Goal: Task Accomplishment & Management: Manage account settings

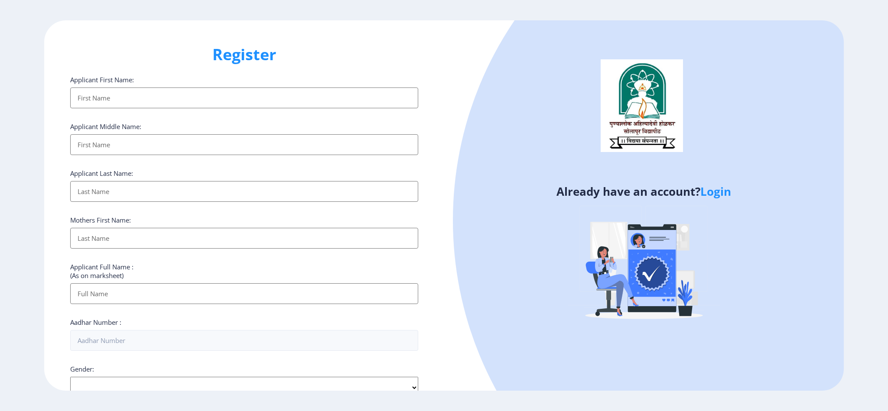
select select
click at [714, 189] on link "Login" at bounding box center [715, 192] width 31 height 16
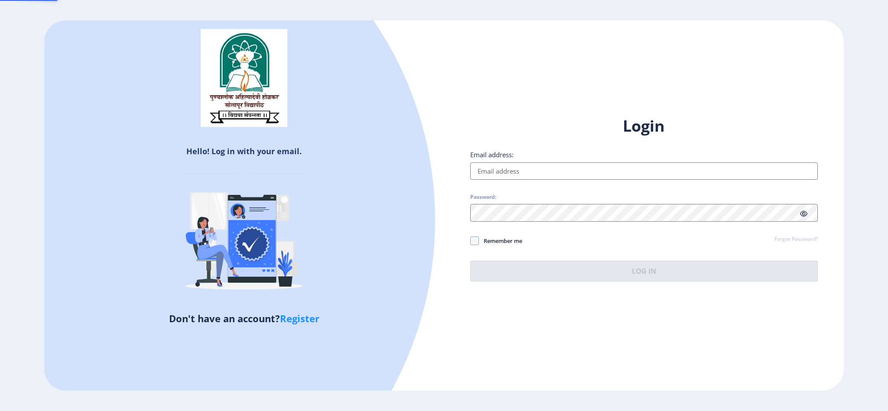
type input "[EMAIL_ADDRESS][DOMAIN_NAME]"
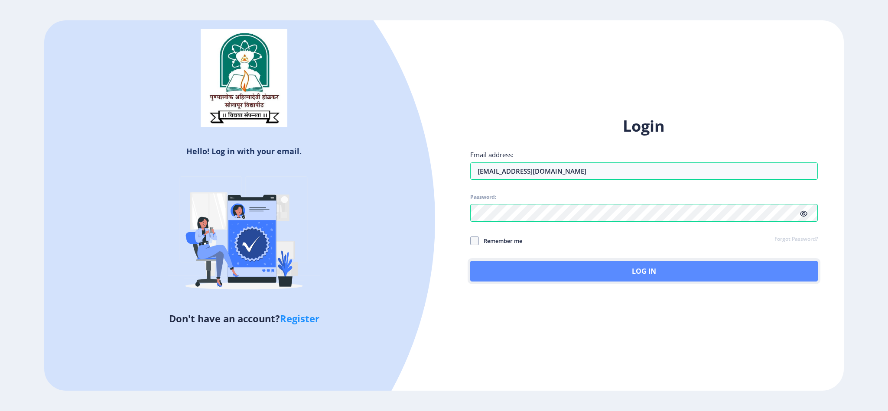
click at [532, 276] on button "Log In" at bounding box center [644, 271] width 348 height 21
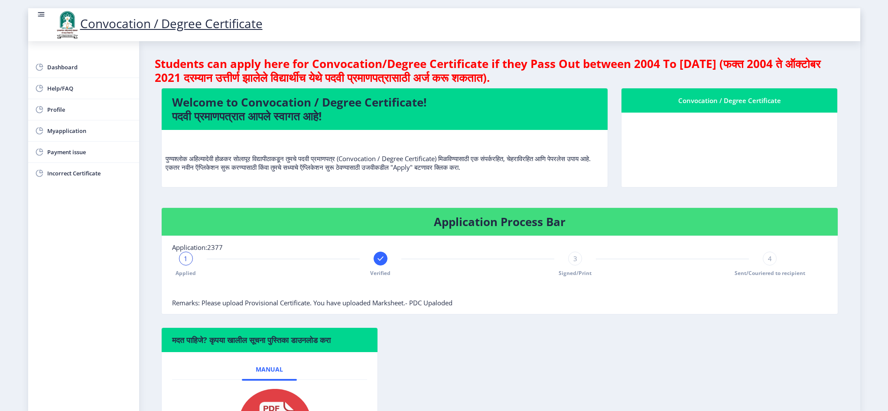
click at [575, 261] on span "3" at bounding box center [575, 258] width 4 height 9
click at [770, 263] on div "4" at bounding box center [770, 259] width 14 height 14
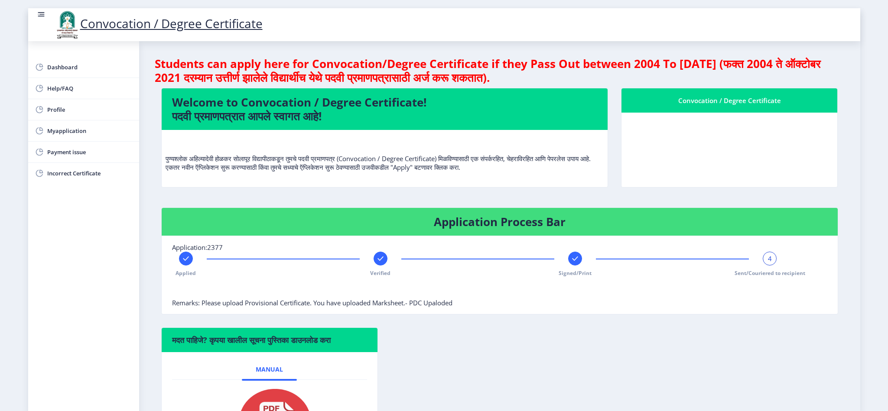
click at [770, 265] on div "4" at bounding box center [770, 259] width 14 height 14
click at [747, 336] on div "मदत पाहिजे? कृपया खालील सूचना पुस्तिका डाउनलोड करा Manual" at bounding box center [500, 406] width 690 height 156
click at [62, 134] on span "Myapplication" at bounding box center [89, 131] width 85 height 10
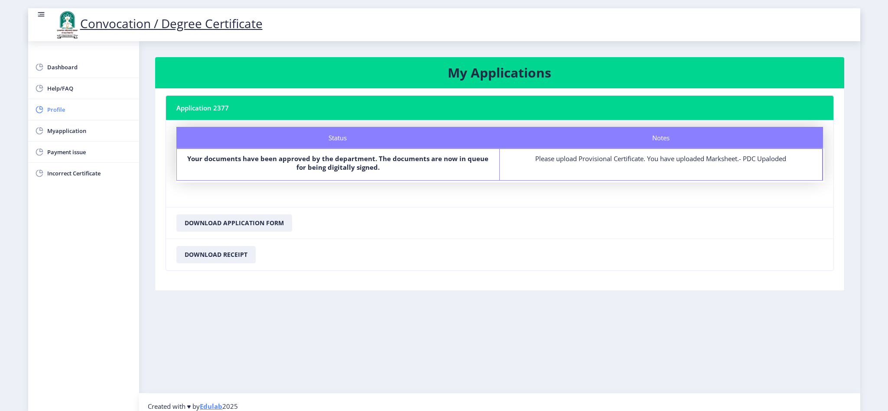
click at [51, 111] on span "Profile" at bounding box center [89, 109] width 85 height 10
select select
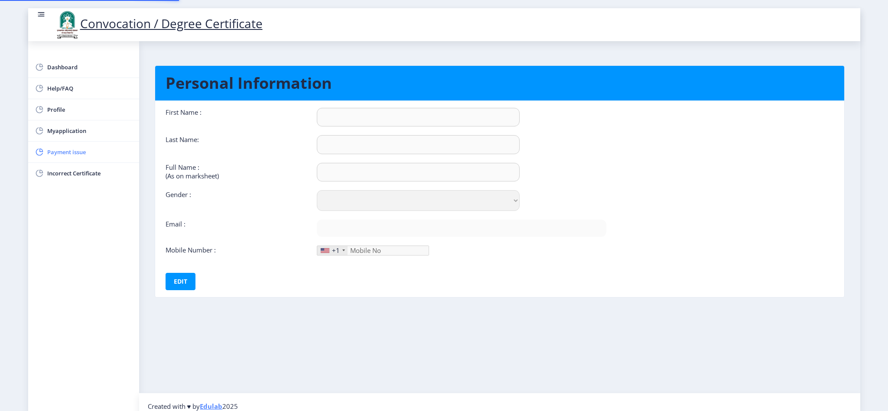
type input "ANIL"
type input "FARADE"
type input "FARADE [PERSON_NAME]"
select select "[DEMOGRAPHIC_DATA]"
type input "[EMAIL_ADDRESS][DOMAIN_NAME]"
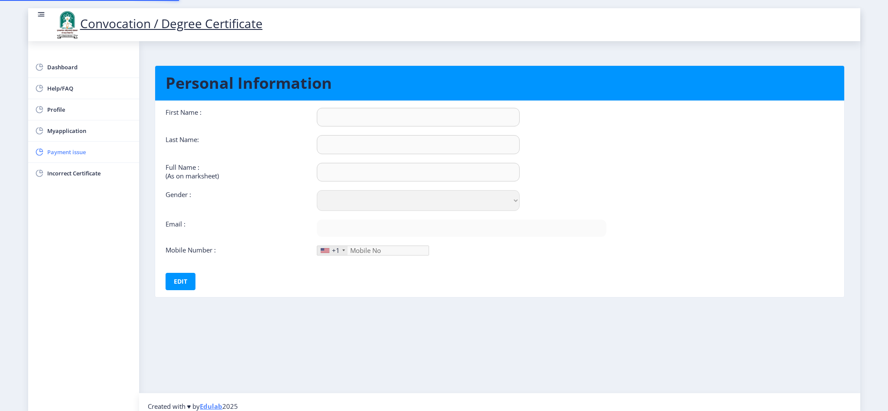
type input "9922601092"
click at [183, 281] on button "Edit" at bounding box center [181, 281] width 30 height 17
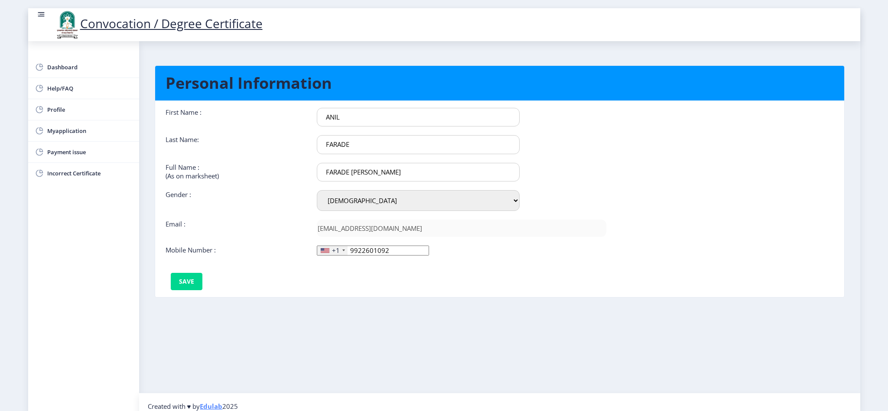
click at [411, 169] on input "FARADE [PERSON_NAME]" at bounding box center [418, 172] width 203 height 19
click at [330, 350] on nb-layout-column "Personal Information First Name : [PERSON_NAME] Last Name: FARADE Full Name : (…" at bounding box center [499, 217] width 721 height 352
click at [585, 323] on nb-layout-column "Personal Information First Name : [PERSON_NAME] Last Name: FARADE Full Name : (…" at bounding box center [499, 217] width 721 height 352
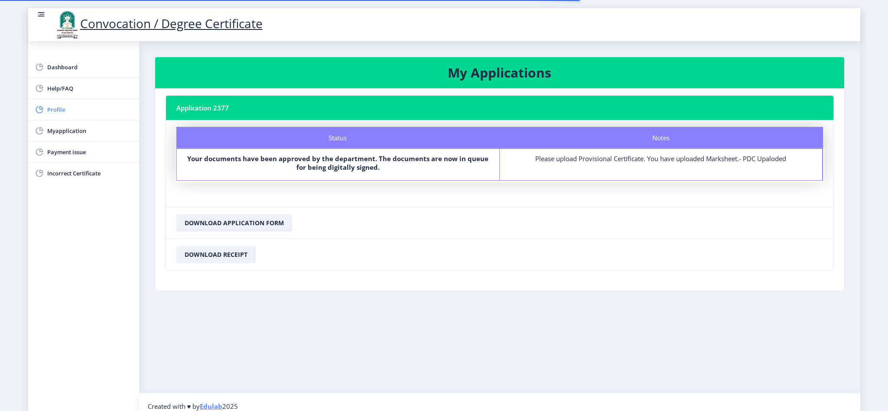
click at [50, 107] on span "Profile" at bounding box center [89, 109] width 85 height 10
select select
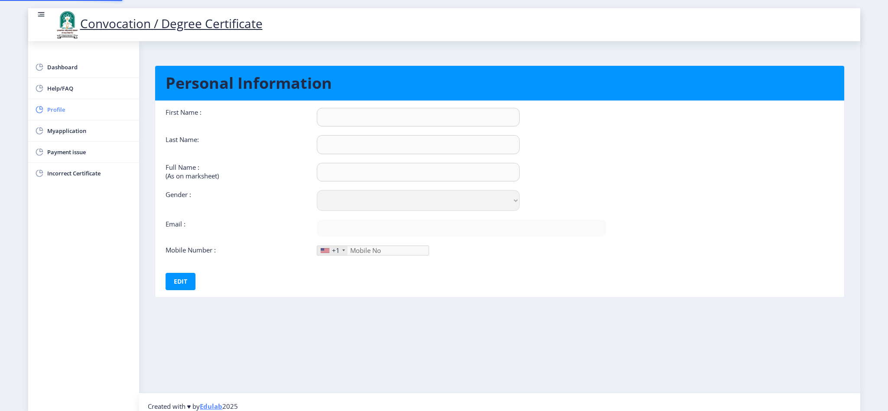
type input "ANIL"
type input "FARADE"
type input "FARADE [PERSON_NAME]"
select select "[DEMOGRAPHIC_DATA]"
type input "[EMAIL_ADDRESS][DOMAIN_NAME]"
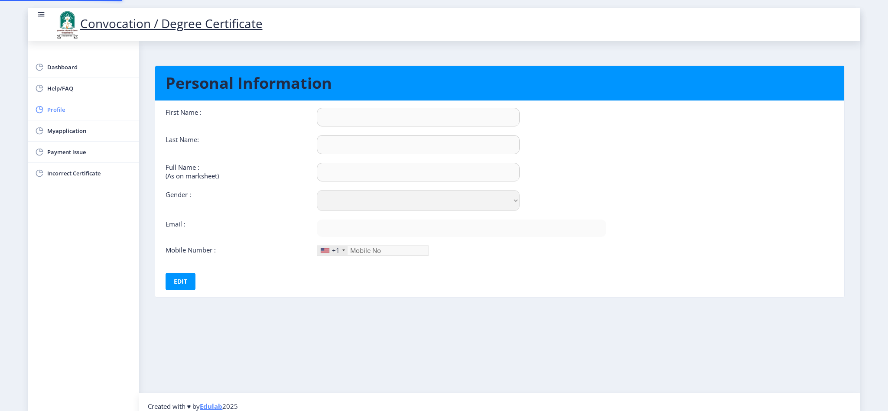
type input "9922601092"
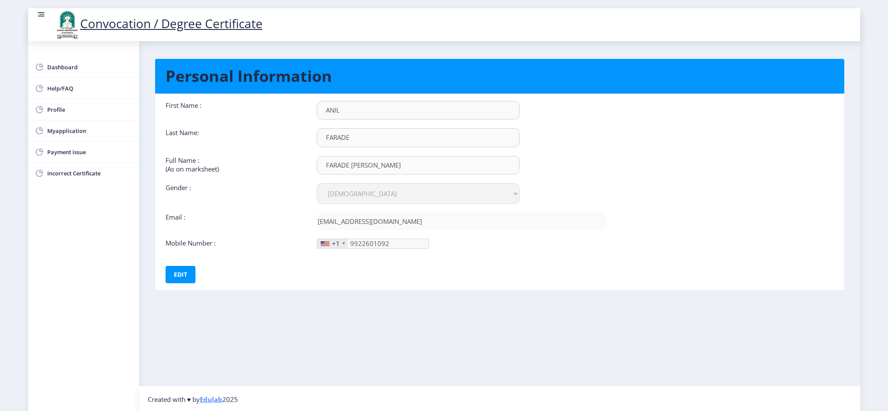
scroll to position [8, 0]
